Goal: Task Accomplishment & Management: Complete application form

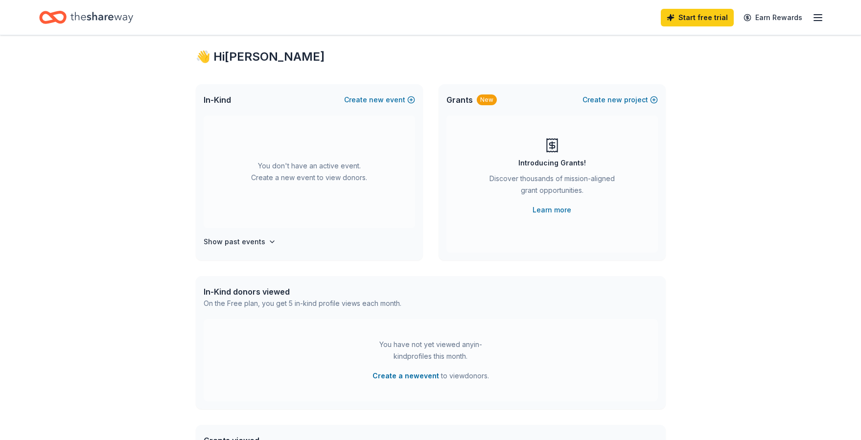
scroll to position [25, 0]
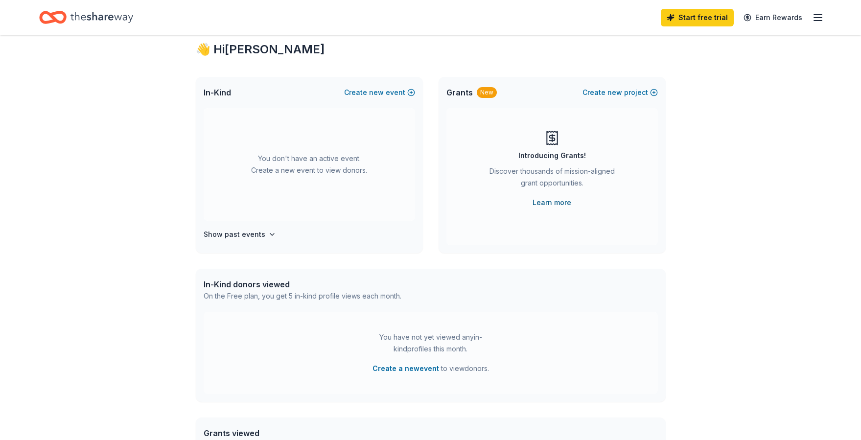
click at [541, 202] on link "Learn more" at bounding box center [551, 203] width 39 height 12
click at [92, 20] on icon "Home" at bounding box center [101, 17] width 63 height 20
click at [88, 14] on icon "Home" at bounding box center [101, 17] width 63 height 20
click at [62, 18] on icon "Home" at bounding box center [52, 17] width 27 height 23
click at [108, 16] on icon "Home" at bounding box center [101, 17] width 63 height 20
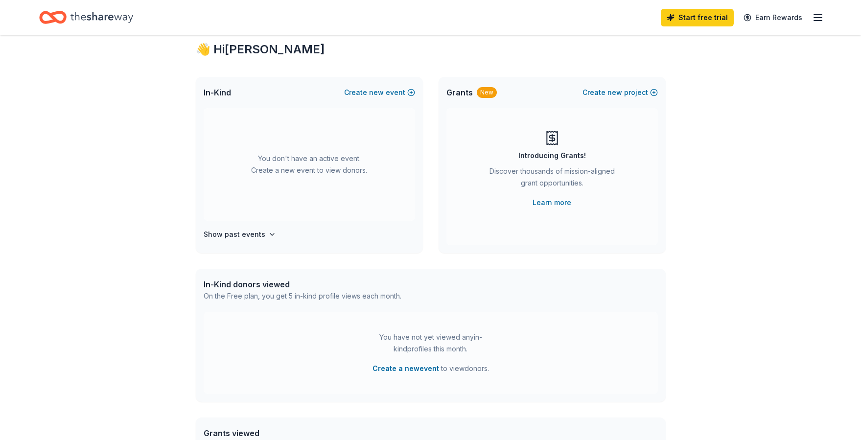
click at [118, 16] on icon "Home" at bounding box center [101, 17] width 63 height 11
click at [478, 44] on div "👋 Hi Jennifer" at bounding box center [431, 50] width 470 height 16
click at [87, 15] on icon "Home" at bounding box center [101, 17] width 63 height 20
click at [816, 19] on icon "button" at bounding box center [818, 18] width 12 height 12
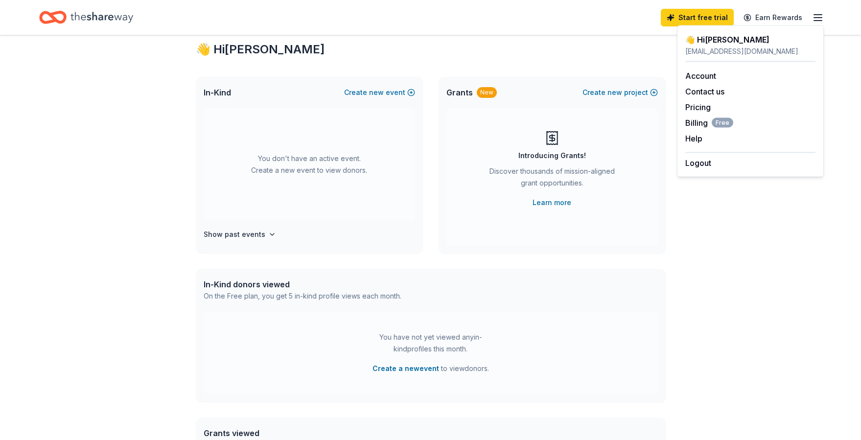
click at [645, 53] on div "👋 Hi Jennifer" at bounding box center [431, 50] width 470 height 16
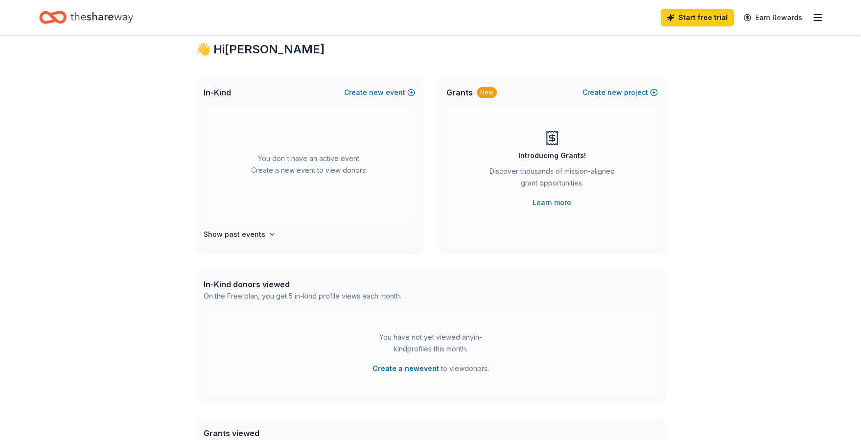
click at [123, 21] on icon "Home" at bounding box center [101, 17] width 63 height 20
click at [772, 21] on link "Earn Rewards" at bounding box center [772, 18] width 70 height 18
click at [66, 8] on icon "Home" at bounding box center [52, 17] width 27 height 23
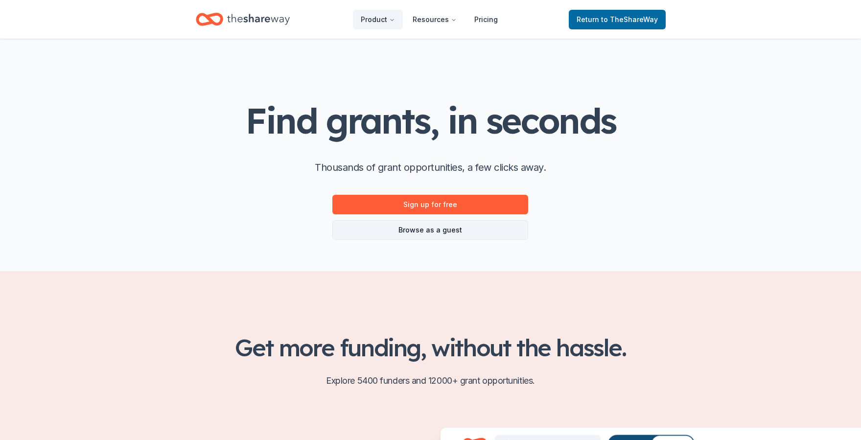
click at [496, 230] on link "Browse as a guest" at bounding box center [430, 230] width 196 height 20
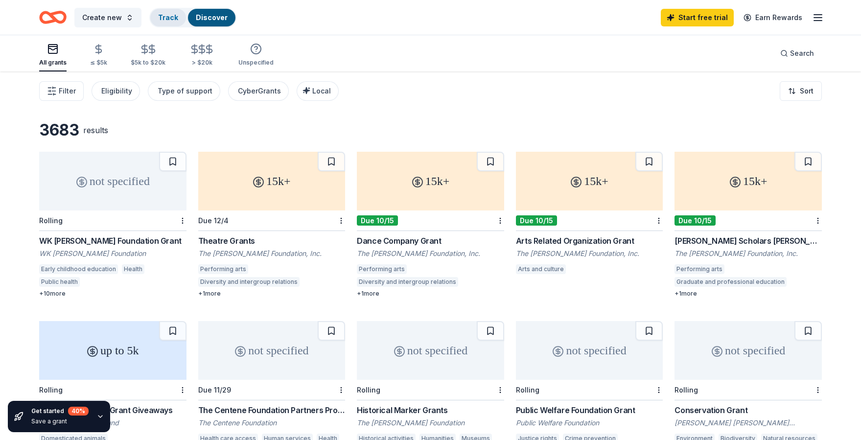
click at [158, 16] on link "Track" at bounding box center [168, 17] width 20 height 8
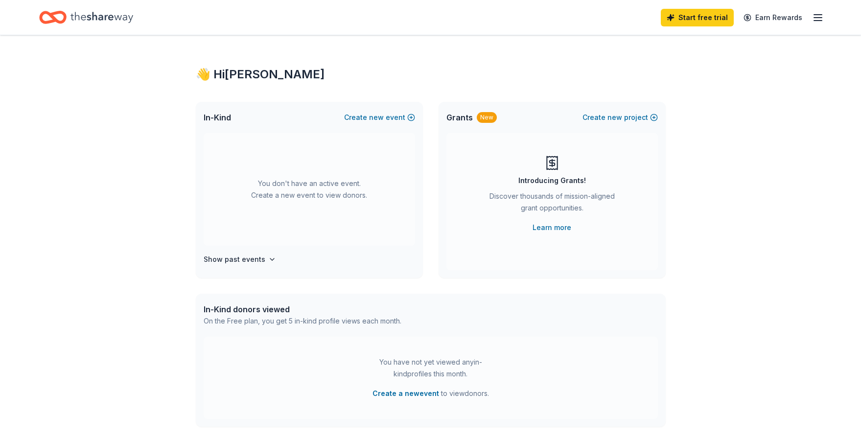
click at [126, 15] on icon "Home" at bounding box center [101, 17] width 63 height 20
click at [406, 120] on button "Create new event" at bounding box center [379, 118] width 71 height 12
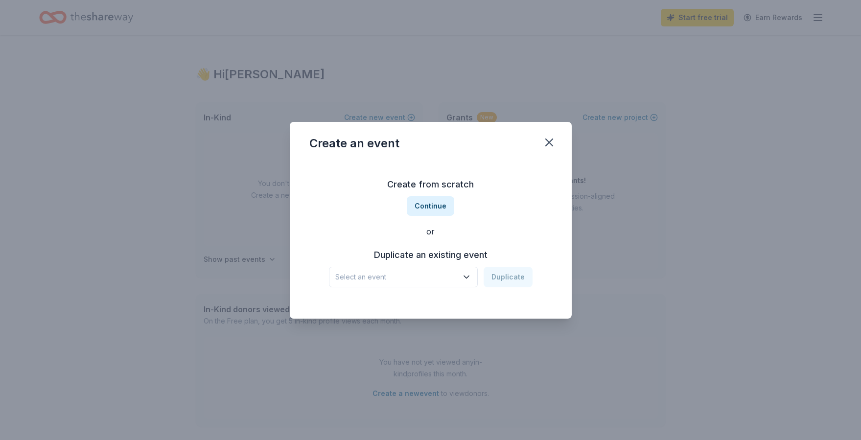
click at [452, 265] on div "Duplicate an existing event Select an event Duplicate" at bounding box center [430, 267] width 243 height 40
click at [466, 274] on icon "button" at bounding box center [466, 277] width 10 height 10
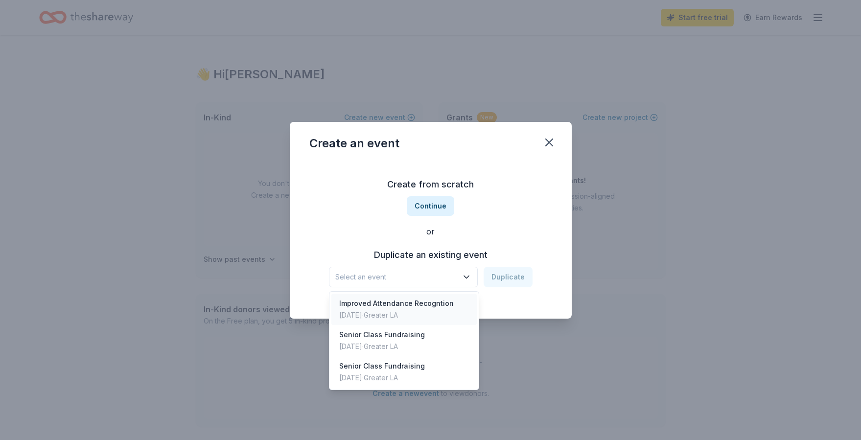
click at [437, 309] on div "[DATE] · Greater LA" at bounding box center [396, 315] width 114 height 12
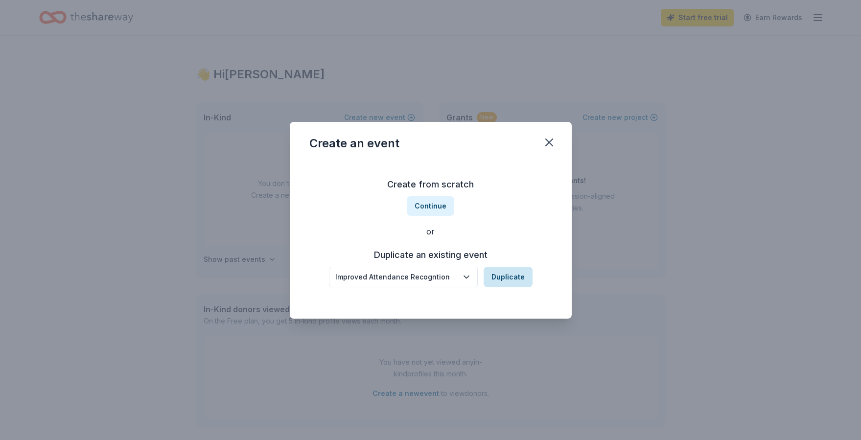
click at [490, 276] on button "Duplicate" at bounding box center [507, 277] width 49 height 21
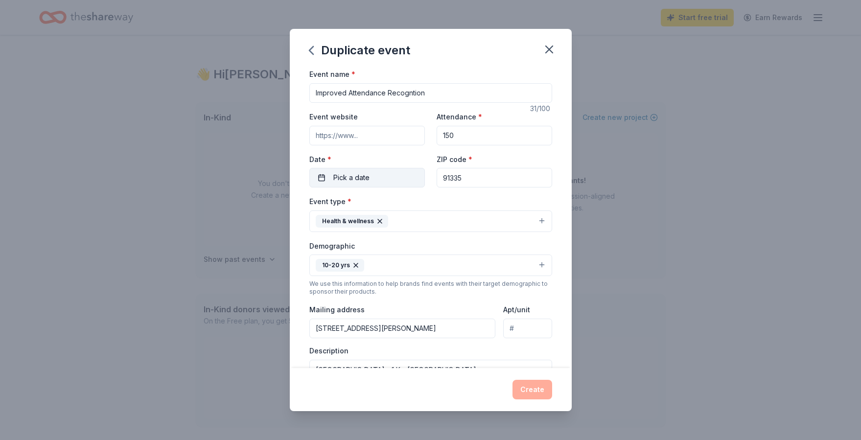
click at [349, 176] on span "Pick a date" at bounding box center [351, 178] width 36 height 12
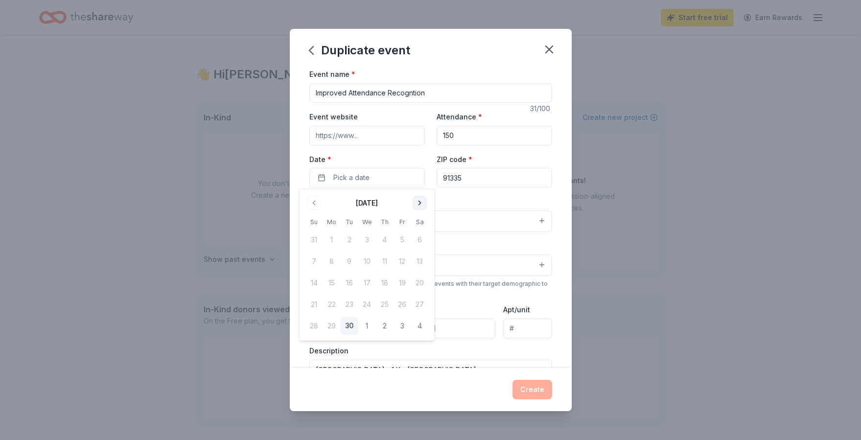
click at [417, 204] on button "Go to next month" at bounding box center [420, 203] width 14 height 14
click at [407, 306] on button "24" at bounding box center [402, 305] width 18 height 18
click at [534, 389] on button "Create" at bounding box center [532, 390] width 40 height 20
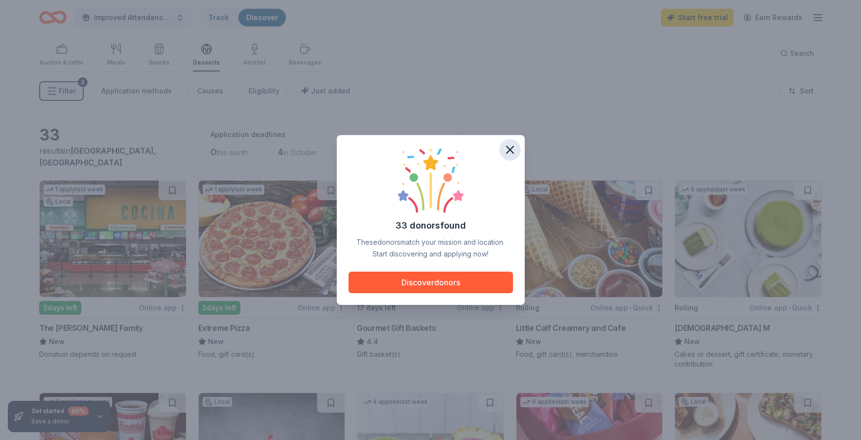
click at [513, 151] on icon "button" at bounding box center [510, 150] width 14 height 14
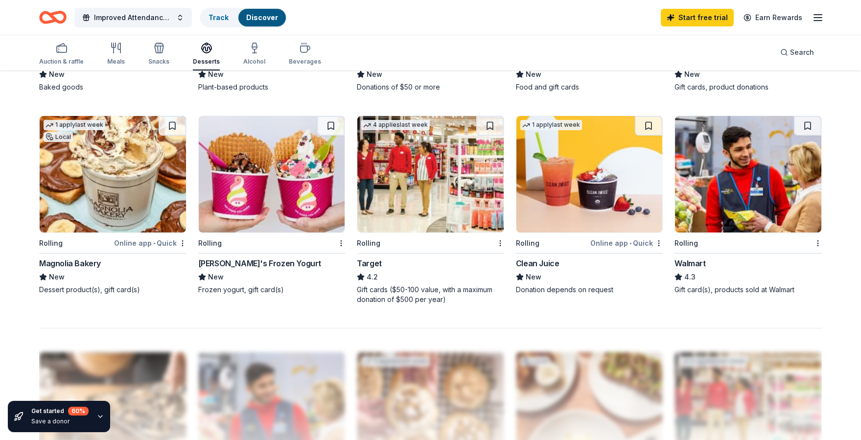
scroll to position [694, 0]
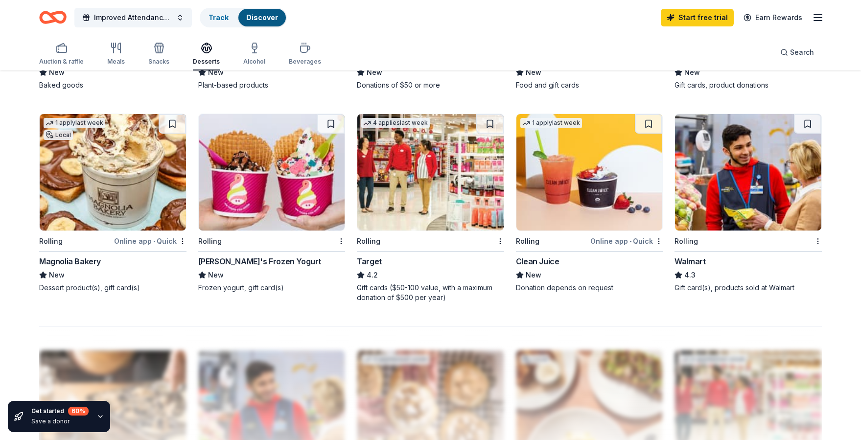
click at [423, 197] on img at bounding box center [430, 172] width 146 height 116
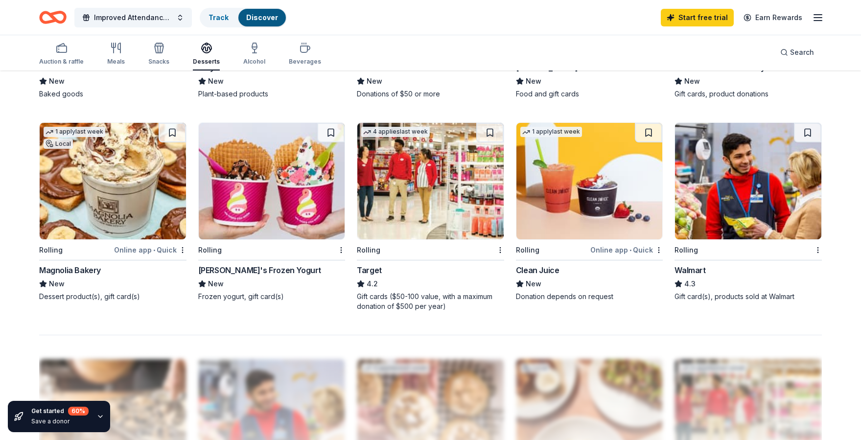
scroll to position [669, 0]
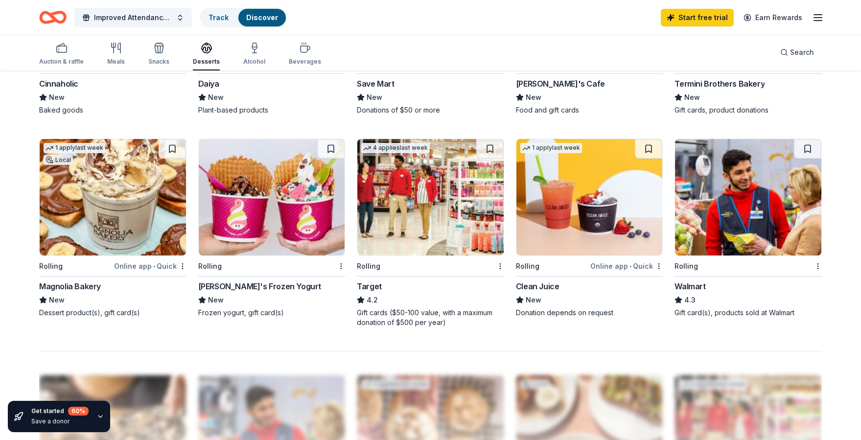
click at [696, 216] on img at bounding box center [748, 197] width 146 height 116
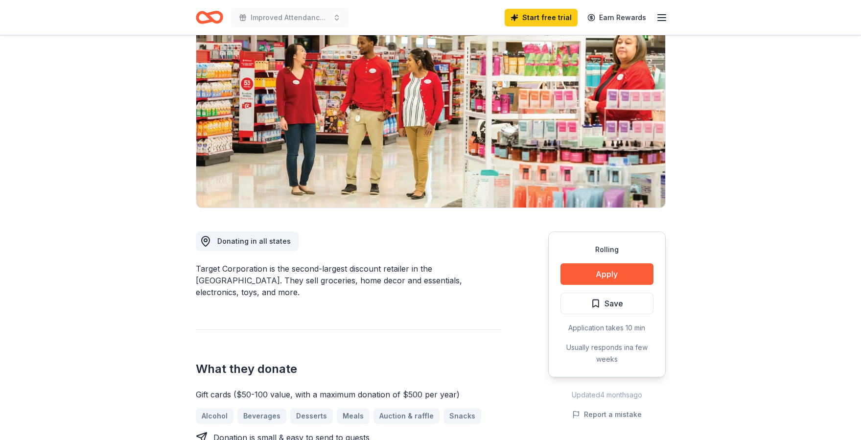
scroll to position [90, 0]
click at [598, 272] on button "Apply" at bounding box center [606, 274] width 93 height 22
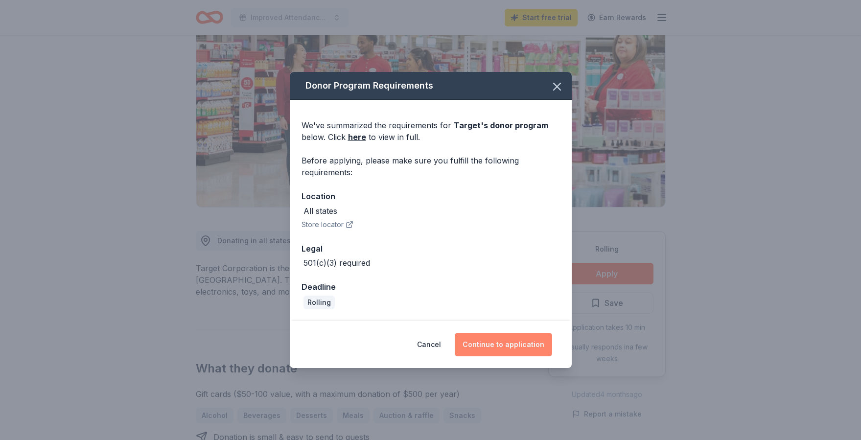
click at [505, 348] on button "Continue to application" at bounding box center [503, 344] width 97 height 23
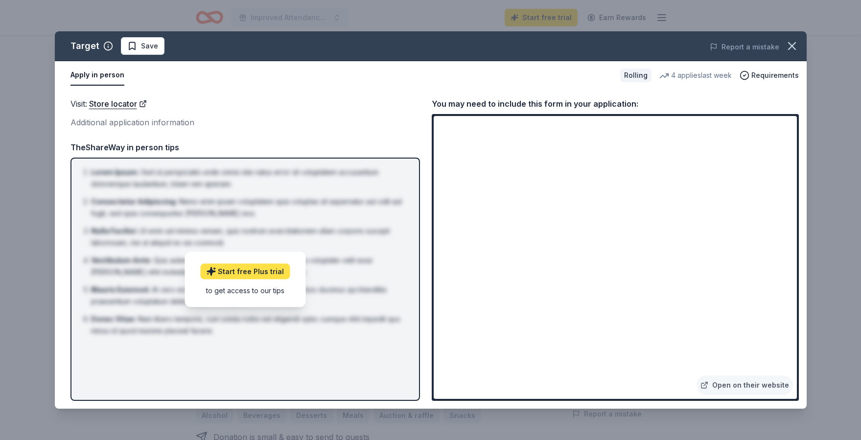
click at [269, 269] on link "Start free Plus trial" at bounding box center [245, 271] width 90 height 16
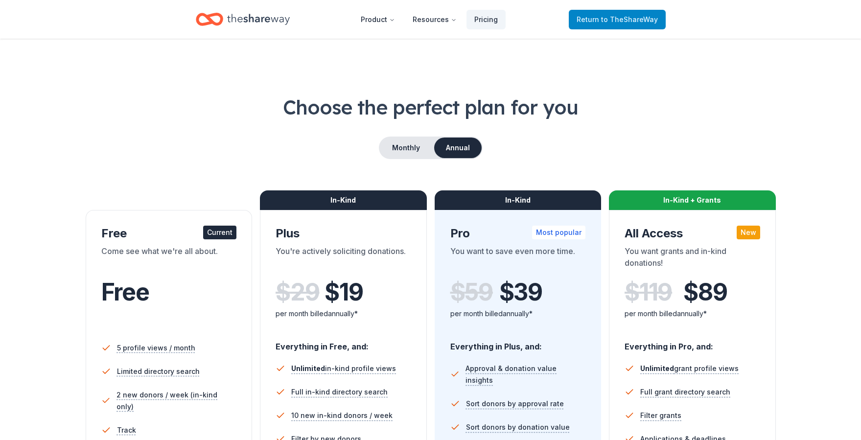
click at [619, 20] on span "to TheShareWay" at bounding box center [629, 19] width 57 height 8
click at [620, 23] on span "to TheShareWay" at bounding box center [629, 19] width 57 height 8
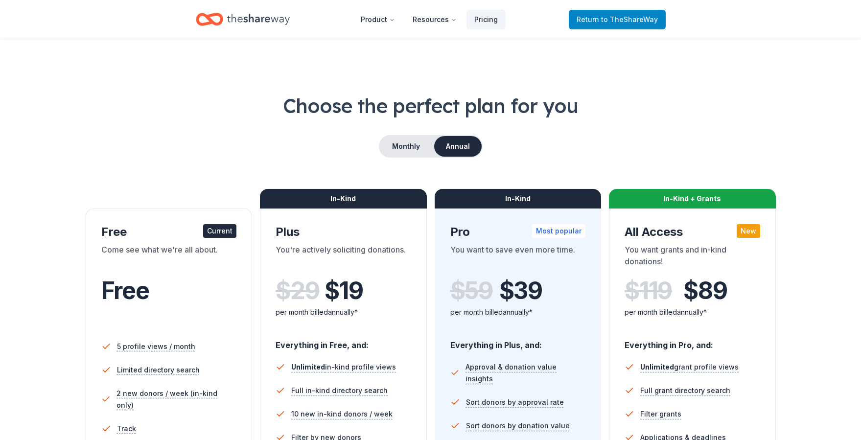
click at [611, 26] on link "Return to TheShareWay" at bounding box center [617, 20] width 97 height 20
click at [612, 22] on span "to TheShareWay" at bounding box center [629, 19] width 57 height 8
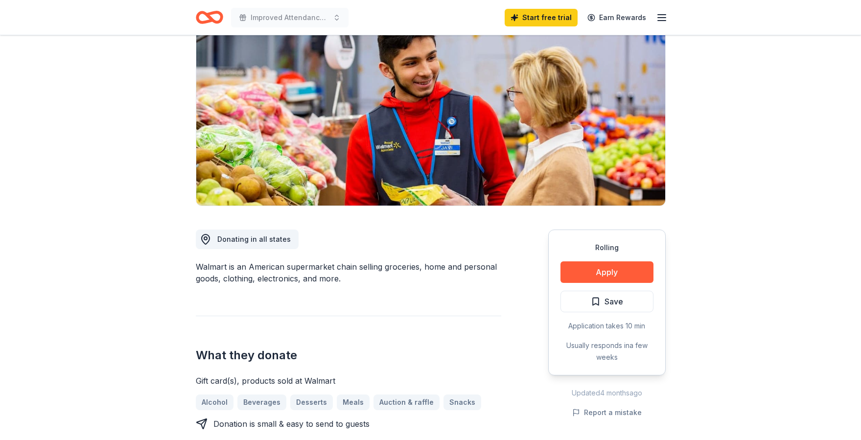
scroll to position [86, 0]
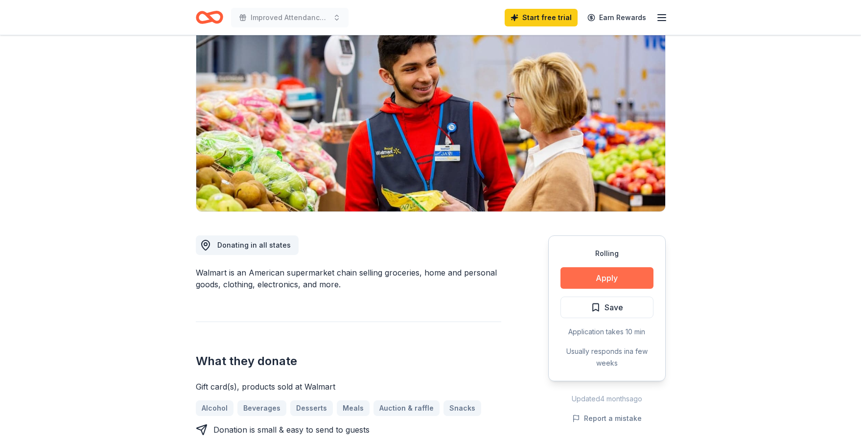
click at [604, 274] on button "Apply" at bounding box center [606, 278] width 93 height 22
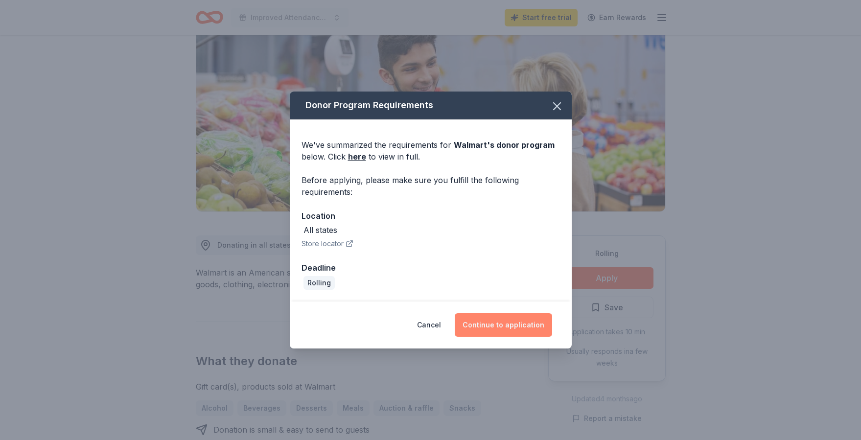
click at [472, 326] on button "Continue to application" at bounding box center [503, 324] width 97 height 23
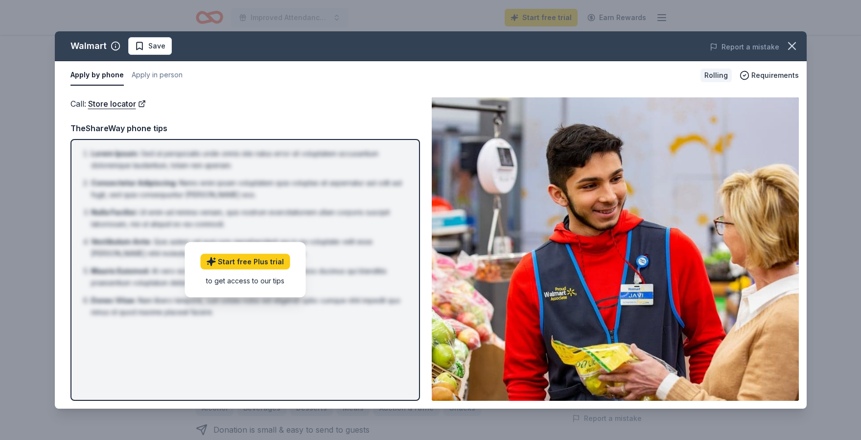
drag, startPoint x: 786, startPoint y: 45, endPoint x: 721, endPoint y: 38, distance: 65.4
click at [786, 45] on icon "button" at bounding box center [792, 46] width 14 height 14
